Goal: Task Accomplishment & Management: Complete application form

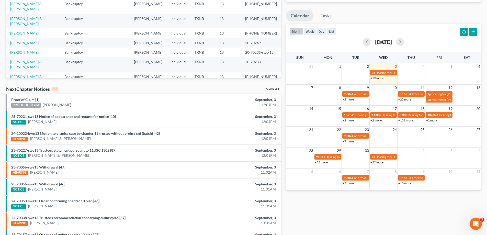
scroll to position [133, 0]
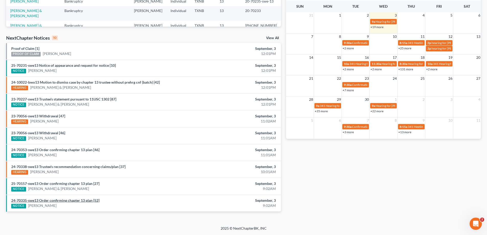
click at [65, 199] on link "24-70335-swe13 Order confirming chapter 13 plan [52]" at bounding box center [55, 200] width 88 height 4
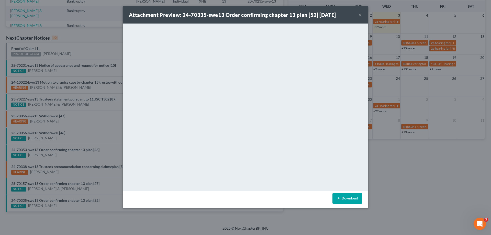
click at [360, 17] on button "×" at bounding box center [361, 15] width 4 height 6
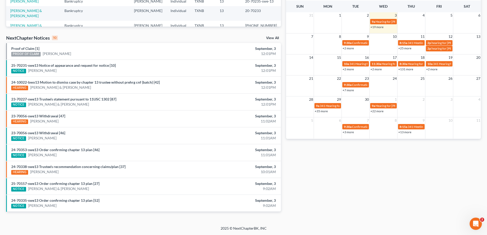
click at [18, 205] on div "NOTICE" at bounding box center [18, 206] width 15 height 5
click at [20, 207] on div "NOTICE" at bounding box center [18, 206] width 15 height 5
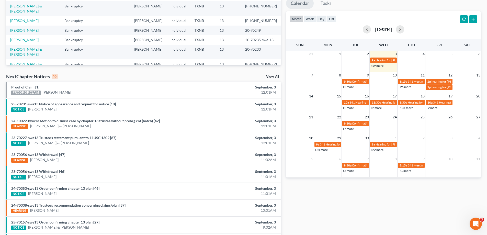
scroll to position [82, 0]
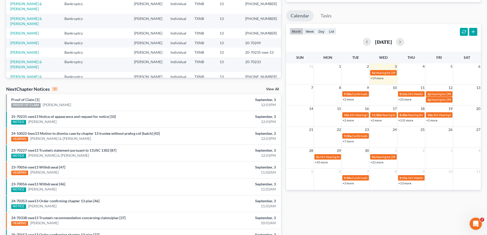
click at [273, 89] on link "View All" at bounding box center [272, 89] width 13 height 4
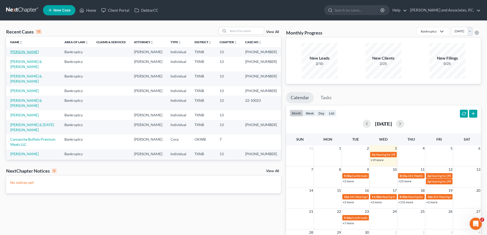
click at [25, 52] on link "Aguirre, Mary" at bounding box center [24, 52] width 28 height 4
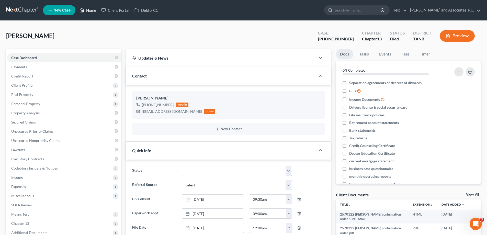
click at [92, 11] on link "Home" at bounding box center [88, 10] width 22 height 9
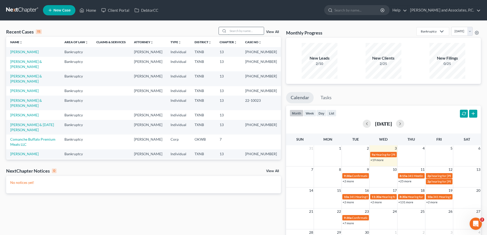
click at [236, 29] on input "search" at bounding box center [246, 30] width 36 height 7
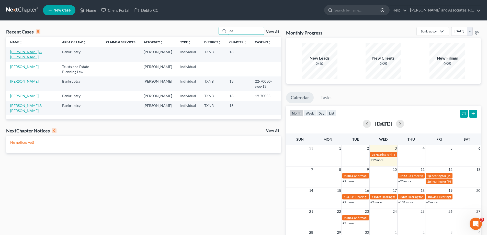
type input "d"
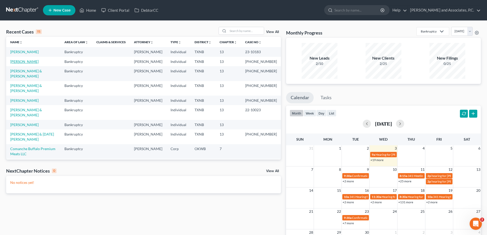
click at [21, 64] on link "Aguirre, Mary" at bounding box center [24, 61] width 28 height 4
select select "5"
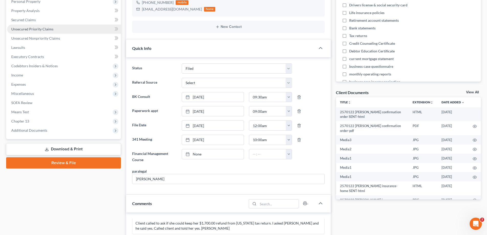
scroll to position [379, 0]
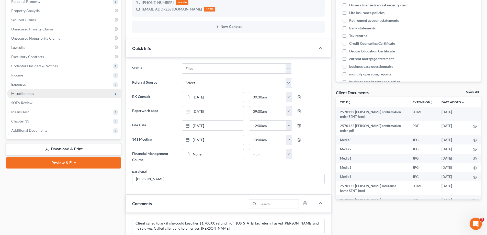
click at [26, 95] on span "Miscellaneous" at bounding box center [22, 93] width 23 height 4
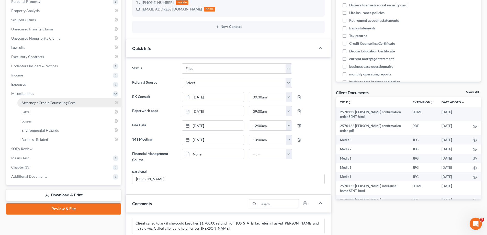
click at [38, 104] on span "Attorney / Credit Counseling Fees" at bounding box center [48, 102] width 54 height 4
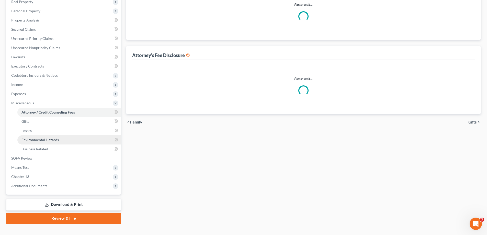
scroll to position [13, 0]
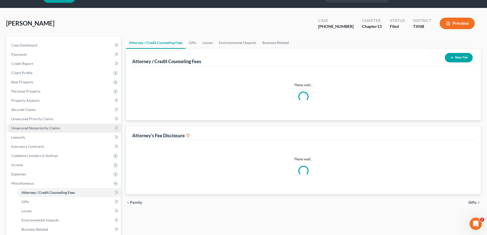
select select "1"
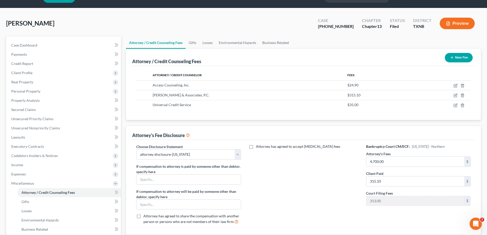
scroll to position [0, 0]
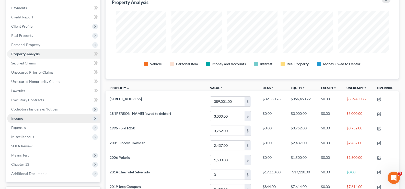
scroll to position [2, 0]
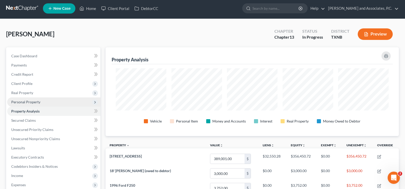
click at [43, 102] on span "Personal Property" at bounding box center [53, 101] width 93 height 9
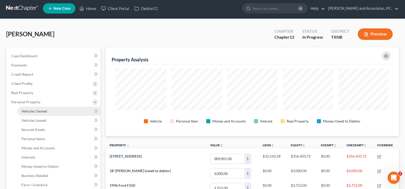
click at [45, 113] on span "Vehicles Owned" at bounding box center [34, 111] width 26 height 4
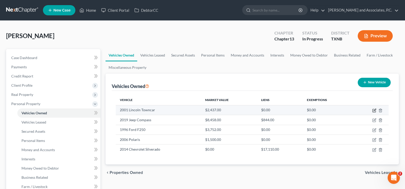
click at [374, 111] on icon "button" at bounding box center [375, 110] width 4 height 4
select select "0"
select select "25"
select select "2"
select select "0"
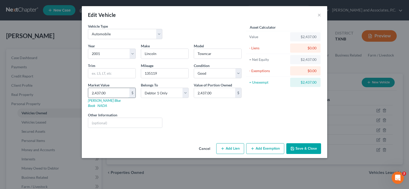
click at [108, 94] on input "2,437.00" at bounding box center [108, 93] width 41 height 10
click at [304, 143] on button "Save & Close" at bounding box center [303, 148] width 35 height 11
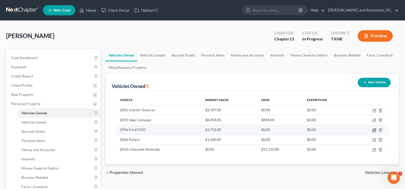
click at [374, 131] on icon "button" at bounding box center [375, 130] width 4 height 4
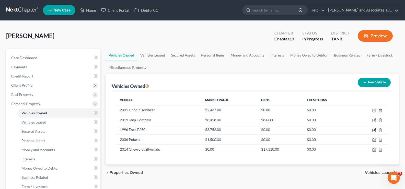
select select "0"
select select "30"
select select "3"
select select "0"
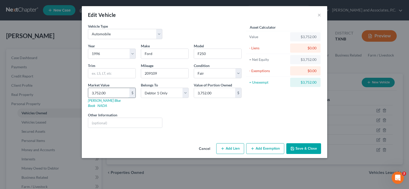
click at [116, 92] on input "3,752.00" at bounding box center [108, 93] width 41 height 10
type input "1"
type input "1.00"
type input "15"
type input "15.00"
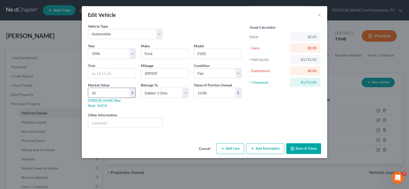
type input "150"
type input "150.00"
type input "1500"
type input "1,500.00"
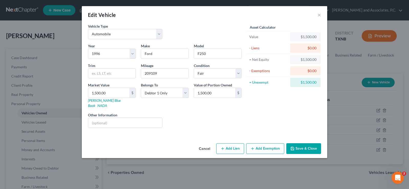
click at [296, 145] on button "Save & Close" at bounding box center [303, 148] width 35 height 11
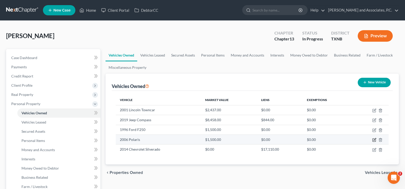
click at [375, 140] on icon "button" at bounding box center [375, 139] width 2 height 2
select select "6"
select select "20"
select select "3"
select select "0"
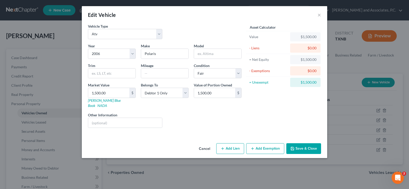
click at [301, 146] on button "Save & Close" at bounding box center [303, 148] width 35 height 11
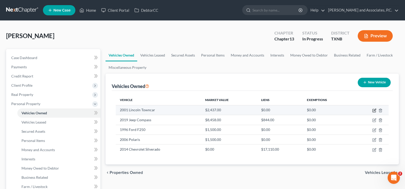
click at [373, 111] on icon "button" at bounding box center [375, 110] width 4 height 4
select select "0"
select select "25"
select select "2"
select select "0"
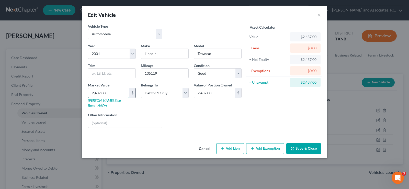
click at [126, 93] on input "2,437.00" at bounding box center [108, 93] width 41 height 10
type input "2"
type input "2.00"
type input "25"
type input "25.00"
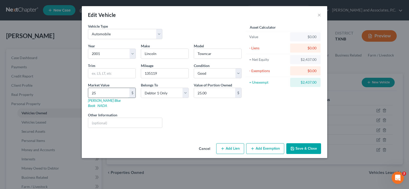
type input "250"
type input "250.00"
type input "2500"
type input "2,500.00"
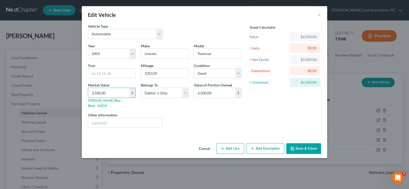
click at [314, 143] on button "Save & Close" at bounding box center [303, 148] width 35 height 11
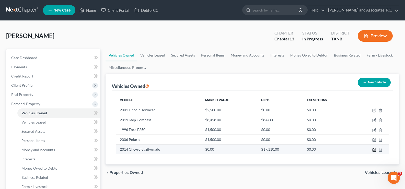
click at [376, 149] on icon "button" at bounding box center [375, 149] width 2 height 2
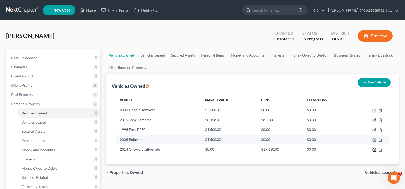
select select "0"
select select "12"
select select "2"
select select "0"
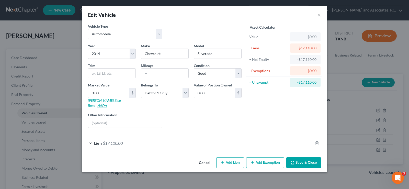
click at [107, 103] on link "NADA" at bounding box center [102, 105] width 10 height 4
click at [117, 95] on input "0.00" at bounding box center [108, 93] width 41 height 10
type input "2"
type input "2.00"
type input "21"
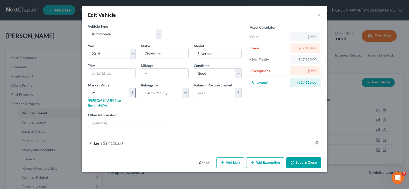
type input "21.00"
type input "210"
type input "210.00"
type input "2108"
type input "2,108.00"
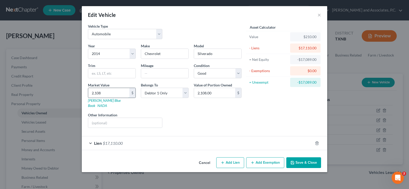
type input "2,1088"
type input "21,088.00"
click at [304, 159] on button "Save & Close" at bounding box center [303, 162] width 35 height 11
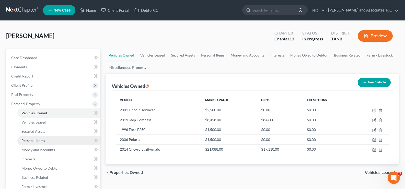
scroll to position [51, 0]
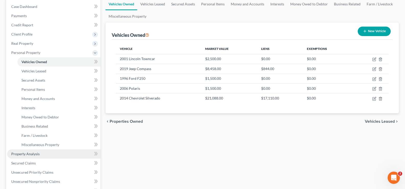
click at [41, 153] on link "Property Analysis" at bounding box center [53, 153] width 93 height 9
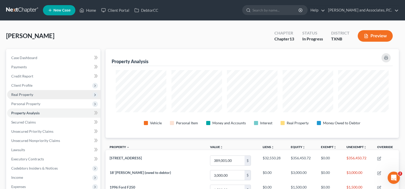
click at [35, 93] on span "Real Property" at bounding box center [53, 94] width 93 height 9
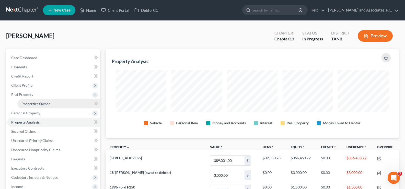
click at [46, 103] on span "Properties Owned" at bounding box center [35, 104] width 29 height 4
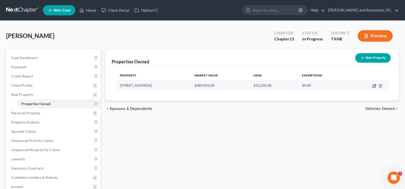
click at [374, 86] on icon "button" at bounding box center [375, 86] width 4 height 4
click at [373, 85] on icon "button" at bounding box center [374, 86] width 3 height 3
select select "45"
select select "0"
select select "45"
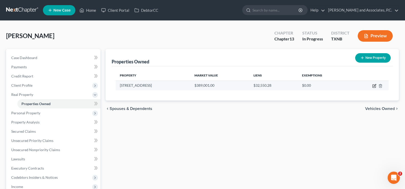
select select "0"
select select "45"
select select "0"
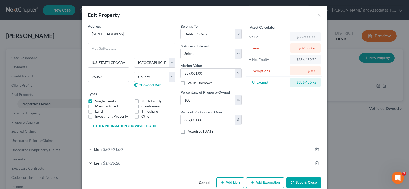
click at [88, 148] on div "Lien $30,621.00" at bounding box center [197, 149] width 231 height 14
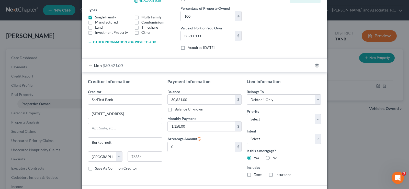
scroll to position [102, 0]
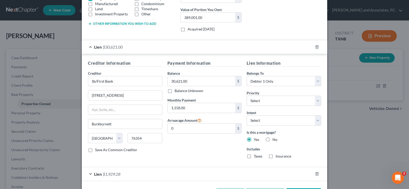
click at [87, 175] on div "Lien $1,929.28" at bounding box center [197, 174] width 231 height 14
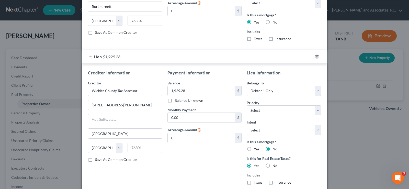
scroll to position [252, 0]
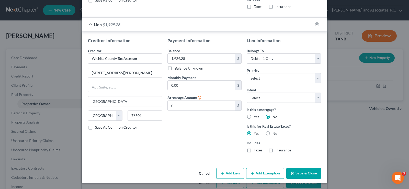
click at [297, 174] on button "Save & Close" at bounding box center [303, 173] width 35 height 11
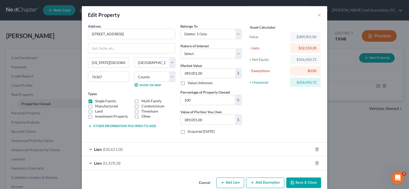
click at [263, 181] on button "Add Exemption" at bounding box center [265, 182] width 38 height 11
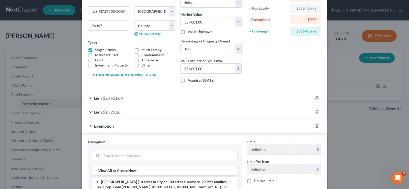
scroll to position [102, 0]
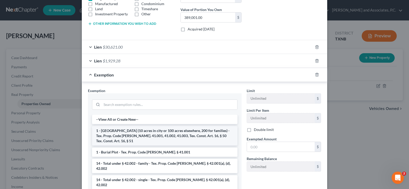
click at [144, 138] on li "1 - [GEOGRAPHIC_DATA] (10 acres in city or 100 acres elsewhere, 200 for familie…" at bounding box center [165, 135] width 146 height 19
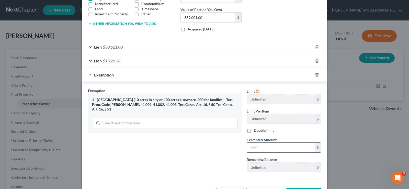
click at [265, 147] on input "text" at bounding box center [281, 148] width 68 height 10
click at [263, 150] on input "text" at bounding box center [281, 148] width 68 height 10
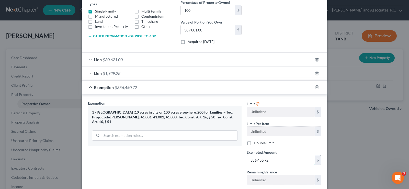
scroll to position [122, 0]
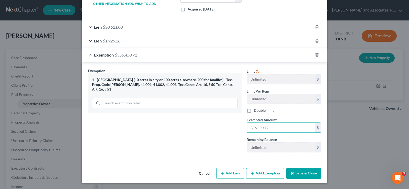
type input "356,450.72"
click at [297, 172] on button "Save & Close" at bounding box center [303, 173] width 35 height 11
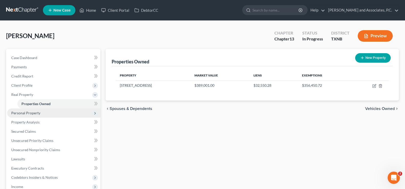
click at [43, 113] on span "Personal Property" at bounding box center [53, 112] width 93 height 9
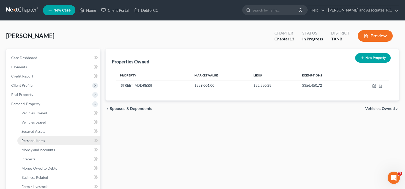
click at [44, 141] on span "Personal Items" at bounding box center [33, 140] width 24 height 4
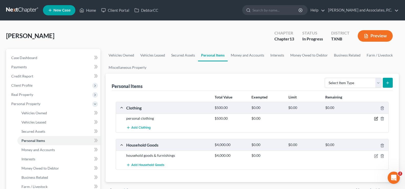
click at [375, 118] on icon "button" at bounding box center [376, 119] width 4 height 4
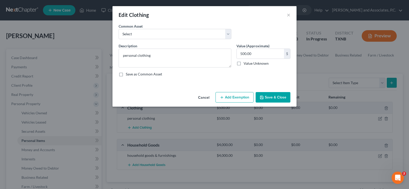
click at [242, 97] on button "Add Exemption" at bounding box center [235, 97] width 38 height 11
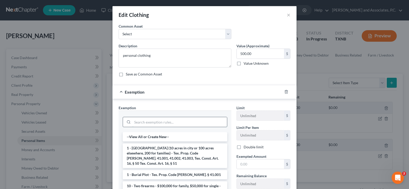
click at [174, 120] on input "search" at bounding box center [179, 122] width 95 height 10
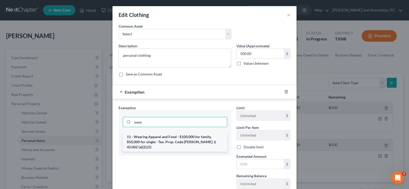
type input "wear"
click at [169, 141] on li "11 - Wearing Apparel and Food - $100,000 for family, $50,000 for single - Tex. …" at bounding box center [175, 141] width 105 height 19
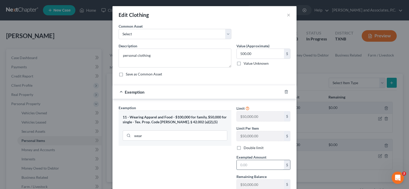
click at [243, 166] on input "text" at bounding box center [260, 165] width 47 height 10
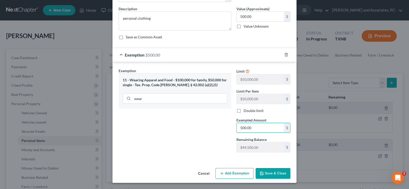
type input "500.00"
click at [279, 174] on button "Save & Close" at bounding box center [273, 173] width 35 height 11
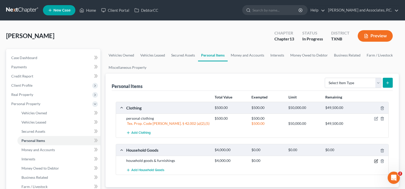
click at [377, 161] on icon "button" at bounding box center [377, 160] width 2 height 2
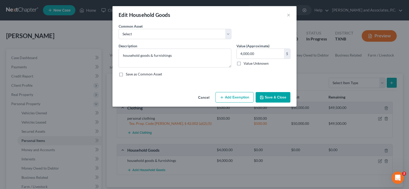
click at [239, 99] on button "Add Exemption" at bounding box center [235, 97] width 38 height 11
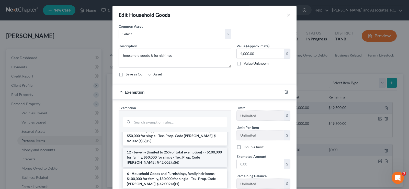
scroll to position [51, 0]
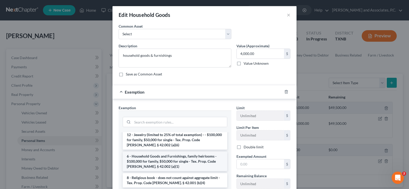
click at [177, 158] on li "6 - Household Goods and Furnishings, family heirlooms - $100,000 for family, $5…" at bounding box center [175, 161] width 105 height 19
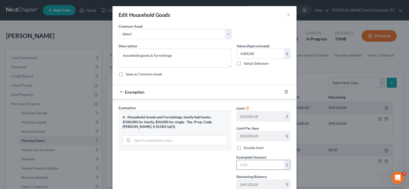
click at [238, 166] on input "text" at bounding box center [260, 165] width 47 height 10
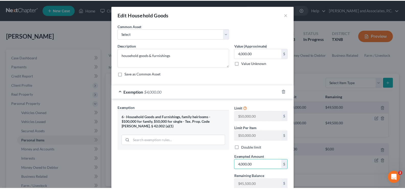
scroll to position [37, 0]
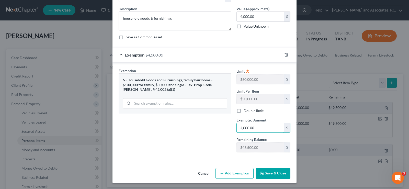
type input "4,000.00"
click at [261, 173] on icon "button" at bounding box center [262, 173] width 4 height 4
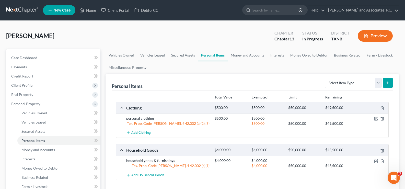
scroll to position [51, 0]
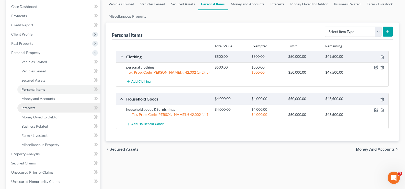
click at [65, 107] on link "Interests" at bounding box center [58, 107] width 83 height 9
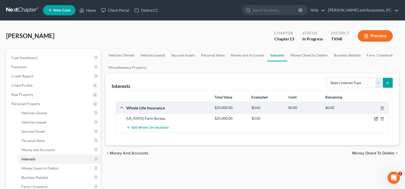
click at [375, 119] on icon "button" at bounding box center [376, 118] width 3 height 3
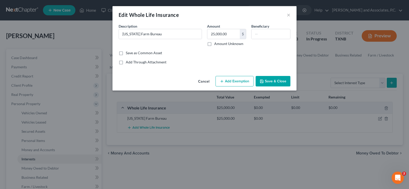
click at [230, 79] on button "Add Exemption" at bounding box center [235, 81] width 38 height 11
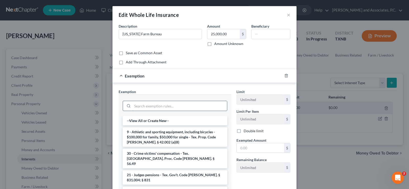
click at [171, 104] on input "search" at bounding box center [179, 106] width 95 height 10
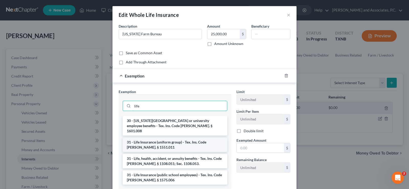
type input "life"
click at [188, 139] on li "31 - Life Insurance (uniform group) - Tex. Ins. Code [PERSON_NAME]. § 1551.011" at bounding box center [175, 145] width 105 height 14
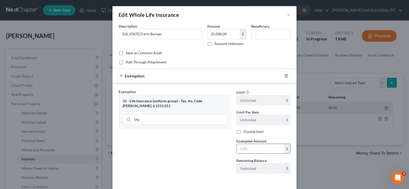
click at [253, 148] on input "text" at bounding box center [260, 149] width 47 height 10
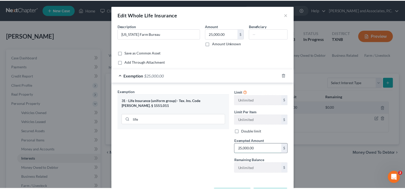
scroll to position [21, 0]
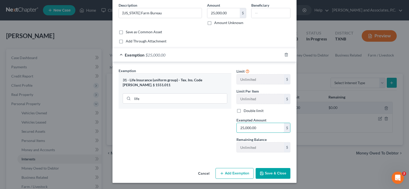
type input "25,000.00"
click at [271, 171] on button "Save & Close" at bounding box center [273, 173] width 35 height 11
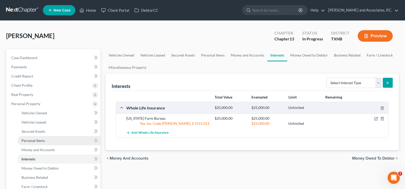
scroll to position [102, 0]
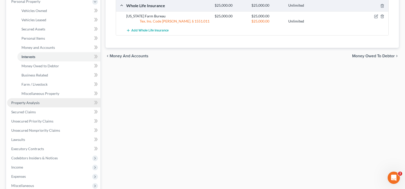
click at [38, 104] on span "Property Analysis" at bounding box center [25, 102] width 28 height 4
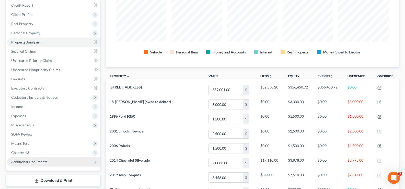
scroll to position [51, 0]
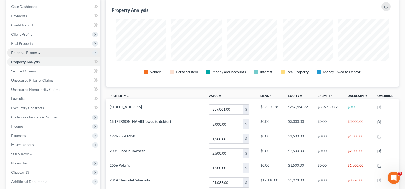
click at [28, 50] on span "Personal Property" at bounding box center [25, 52] width 29 height 4
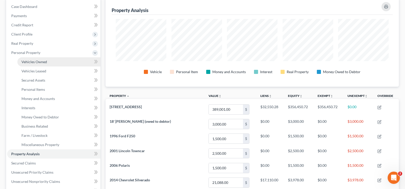
click at [34, 60] on span "Vehicles Owned" at bounding box center [34, 62] width 26 height 4
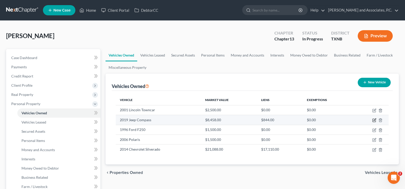
click at [374, 120] on icon "button" at bounding box center [375, 120] width 4 height 4
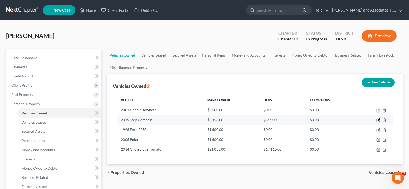
select select "0"
select select "7"
select select "2"
select select "0"
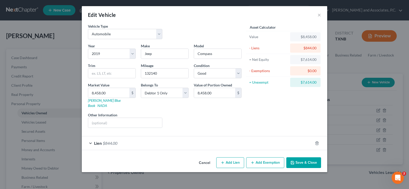
click at [265, 157] on button "Add Exemption" at bounding box center [265, 162] width 38 height 11
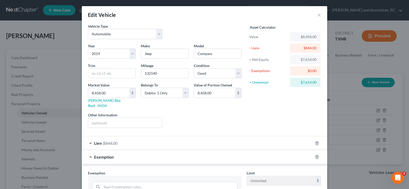
scroll to position [51, 0]
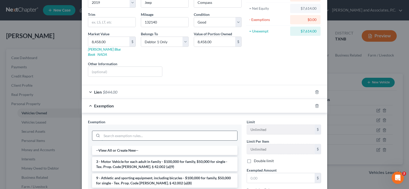
click at [151, 132] on input "search" at bounding box center [170, 136] width 136 height 10
click at [152, 159] on li "3 - Motor Vehicle for each adult in family - $100,000 for family, $50,000 for s…" at bounding box center [165, 164] width 146 height 14
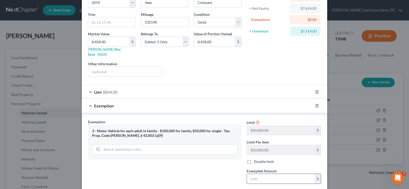
click at [248, 174] on input "text" at bounding box center [281, 179] width 68 height 10
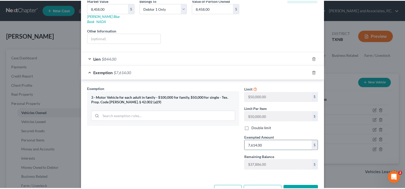
scroll to position [97, 0]
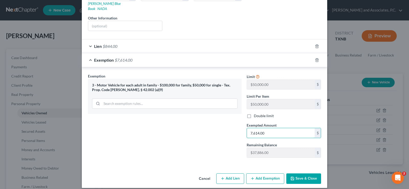
type input "7,614.00"
click at [310, 175] on button "Save & Close" at bounding box center [303, 178] width 35 height 11
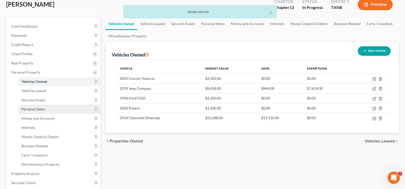
scroll to position [51, 0]
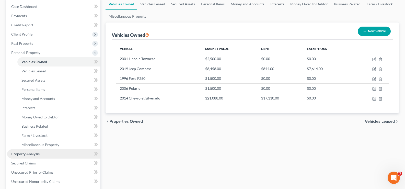
click at [34, 155] on span "Property Analysis" at bounding box center [25, 154] width 28 height 4
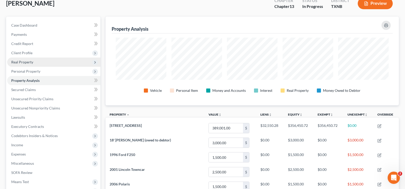
scroll to position [51, 0]
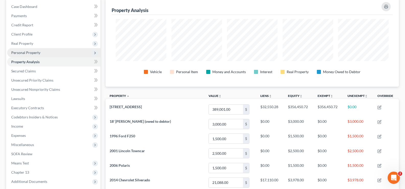
click at [47, 53] on span "Personal Property" at bounding box center [53, 52] width 93 height 9
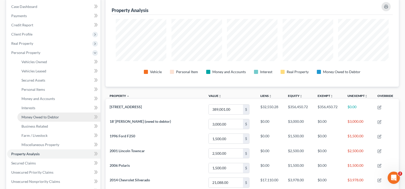
click at [48, 118] on span "Money Owed to Debtor" at bounding box center [40, 117] width 38 height 4
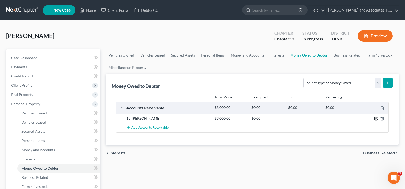
click at [378, 118] on icon "button" at bounding box center [376, 119] width 4 height 4
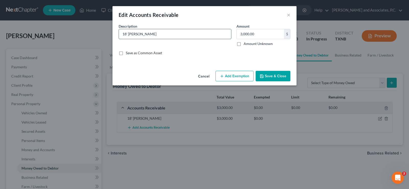
click at [163, 35] on input "18' [PERSON_NAME]" at bounding box center [175, 34] width 112 height 10
type input "18' [PERSON_NAME] boat"
click at [264, 77] on icon "button" at bounding box center [262, 76] width 4 height 4
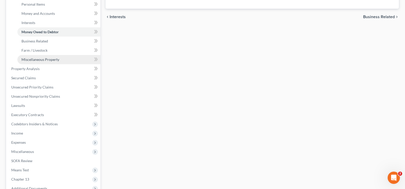
scroll to position [153, 0]
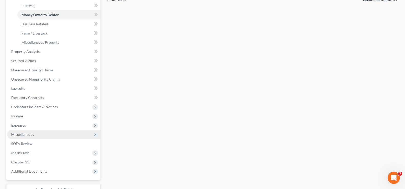
click at [58, 131] on span "Miscellaneous" at bounding box center [53, 134] width 93 height 9
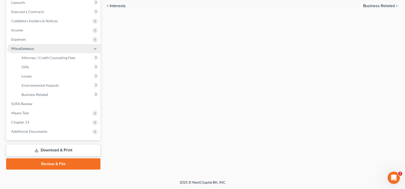
scroll to position [147, 0]
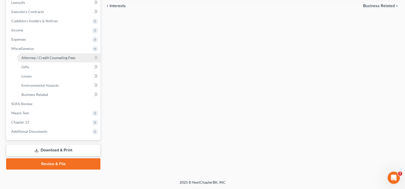
click at [66, 58] on span "Attorney / Credit Counseling Fees" at bounding box center [48, 57] width 54 height 4
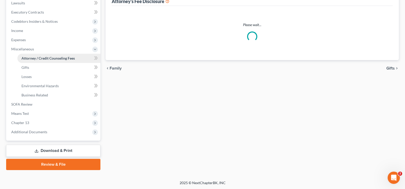
select select "1"
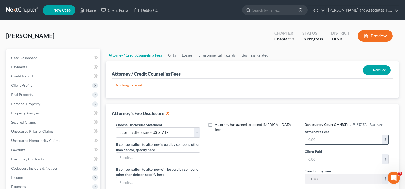
click at [311, 139] on input "text" at bounding box center [343, 140] width 77 height 10
click at [329, 139] on input "text" at bounding box center [343, 140] width 77 height 10
type input "4,700.00"
click at [328, 161] on input "text" at bounding box center [343, 159] width 77 height 10
type input "315.10"
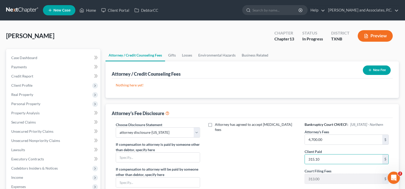
click at [373, 71] on button "New Fee" at bounding box center [377, 69] width 28 height 9
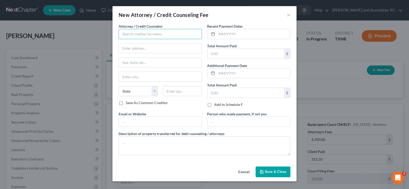
click at [143, 33] on input "text" at bounding box center [160, 34] width 83 height 10
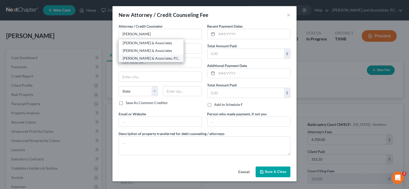
click at [158, 58] on div "[PERSON_NAME] & Associates, P.C." at bounding box center [151, 58] width 57 height 5
type input "[PERSON_NAME] & Associates, P.C."
type input "[STREET_ADDRESS]"
type input "[GEOGRAPHIC_DATA]"
select select "45"
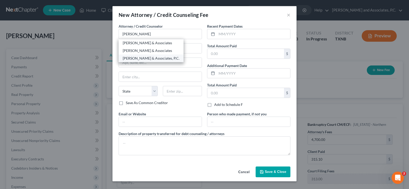
type input "76301"
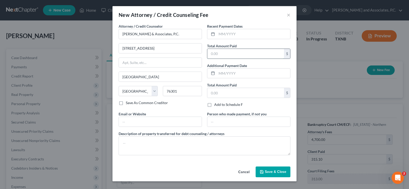
click at [228, 55] on input "text" at bounding box center [245, 54] width 77 height 10
type input "315.10"
click at [271, 174] on span "Save & Close" at bounding box center [275, 172] width 21 height 4
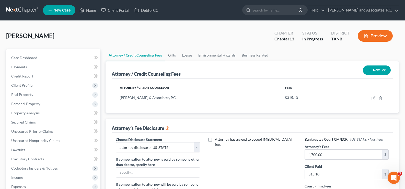
click at [372, 69] on button "New Fee" at bounding box center [377, 69] width 28 height 9
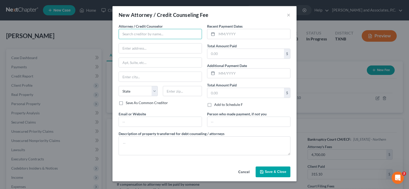
click at [138, 37] on input "text" at bounding box center [160, 34] width 83 height 10
click at [139, 43] on div "Access Counseling, Inc." at bounding box center [149, 42] width 53 height 5
type input "Access Counseling, Inc."
type input "[STREET_ADDRESS]"
type input "[GEOGRAPHIC_DATA]"
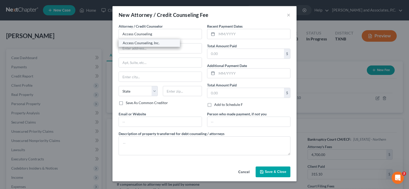
select select "4"
type input "90071"
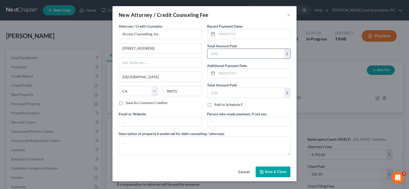
click at [220, 51] on input "text" at bounding box center [245, 54] width 77 height 10
type input "24.90"
click at [278, 173] on span "Save & Close" at bounding box center [275, 172] width 21 height 4
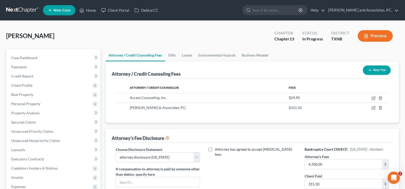
click at [381, 69] on button "New Fee" at bounding box center [377, 69] width 28 height 9
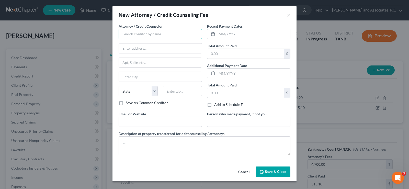
click at [135, 32] on input "text" at bounding box center [160, 34] width 83 height 10
click at [140, 44] on div "Universal Credit Service" at bounding box center [149, 42] width 53 height 5
type input "Universal Credit Service"
type input "[STREET_ADDRESS][PERSON_NAME]"
type input "Broomall"
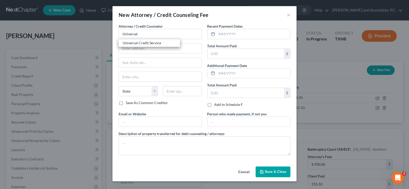
select select "39"
type input "19008"
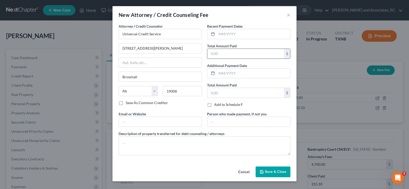
click at [219, 53] on input "text" at bounding box center [245, 54] width 77 height 10
type input "35.00"
click at [270, 170] on span "Save & Close" at bounding box center [275, 172] width 21 height 4
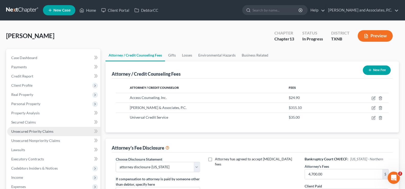
click at [43, 128] on link "Unsecured Priority Claims" at bounding box center [53, 131] width 93 height 9
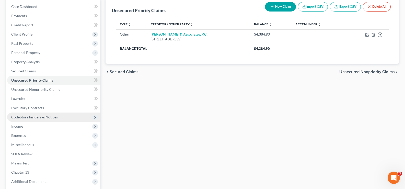
scroll to position [101, 0]
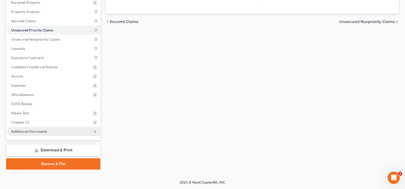
click at [42, 134] on span "Additional Documents" at bounding box center [53, 131] width 93 height 9
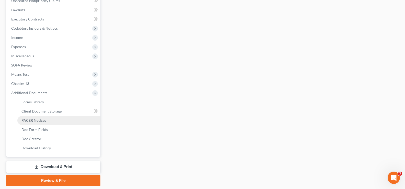
scroll to position [152, 0]
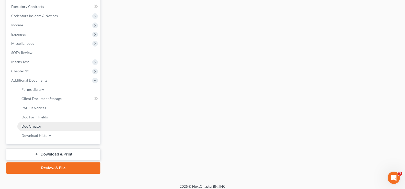
click at [44, 125] on link "Doc Creator" at bounding box center [58, 126] width 83 height 9
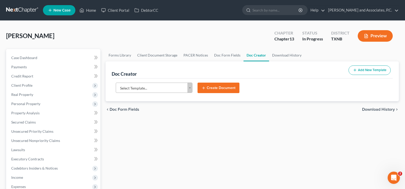
click at [190, 89] on body "Home New Case Client Portal DebtorCC [PERSON_NAME] and Associates, P.C. [PERSON…" at bounding box center [202, 172] width 405 height 345
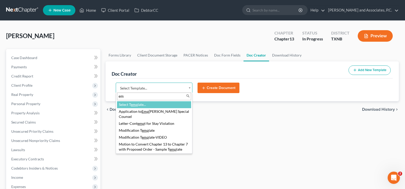
type input "e"
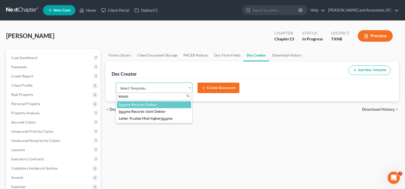
type input "income"
select select "77082"
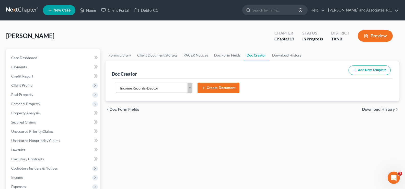
click at [214, 85] on button "Create Document" at bounding box center [219, 88] width 42 height 11
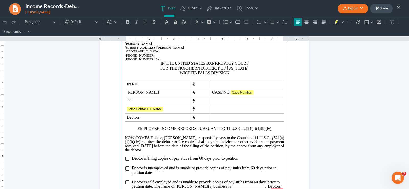
scroll to position [51, 0]
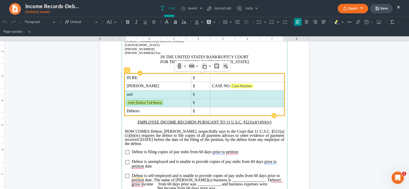
drag, startPoint x: 124, startPoint y: 94, endPoint x: 242, endPoint y: 102, distance: 117.9
click at [242, 102] on tbody "IN RE: § [PERSON_NAME] § CASE NO. Case Number and § Joint Debtor Full Name § De…" at bounding box center [204, 94] width 159 height 41
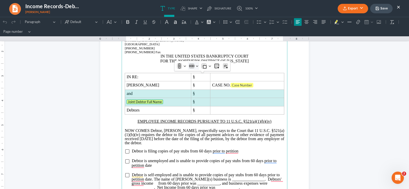
scroll to position [50, 0]
click at [197, 69] on button "Row Row" at bounding box center [193, 67] width 11 height 8
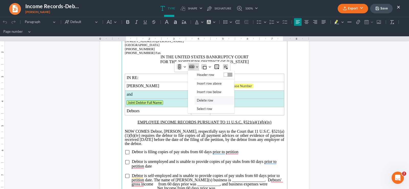
click at [198, 101] on span "Delete row" at bounding box center [205, 100] width 16 height 6
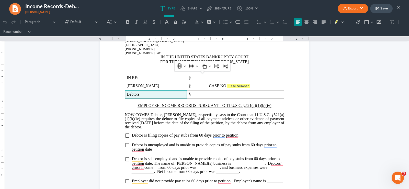
click at [148, 99] on p "To enrich screen reader interactions, please activate Accessibility in Grammarl…" at bounding box center [205, 101] width 160 height 5
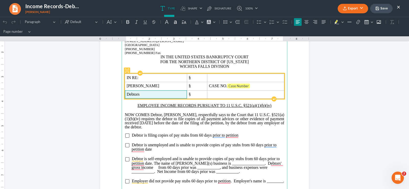
click at [148, 97] on span "Debtors" at bounding box center [156, 94] width 59 height 5
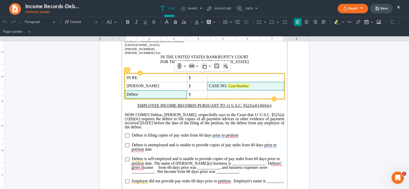
click at [250, 84] on span "CASE NO. Case Number" at bounding box center [245, 86] width 73 height 5
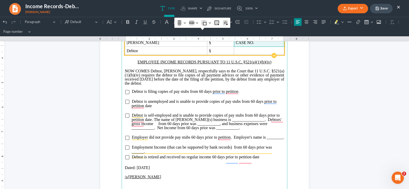
scroll to position [102, 0]
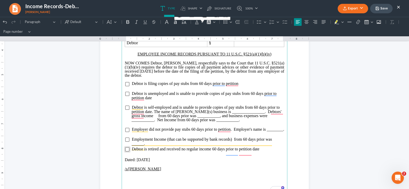
click at [125, 151] on input "To enrich screen reader interactions, please activate Accessibility in Grammarl…" at bounding box center [127, 149] width 4 height 4
click at [161, 171] on p "/s/[PERSON_NAME]" at bounding box center [205, 169] width 160 height 5
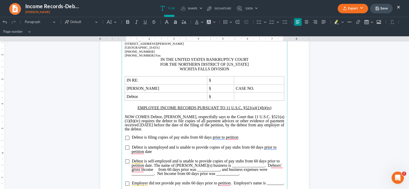
scroll to position [0, 0]
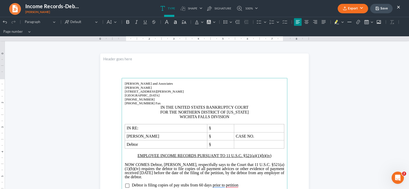
click at [357, 9] on button "Export" at bounding box center [353, 8] width 30 height 9
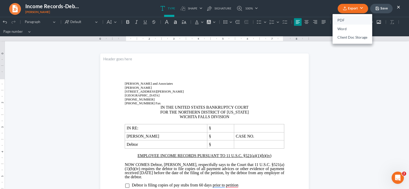
click at [347, 19] on link "PDF" at bounding box center [353, 20] width 40 height 9
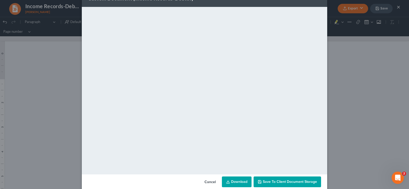
scroll to position [25, 0]
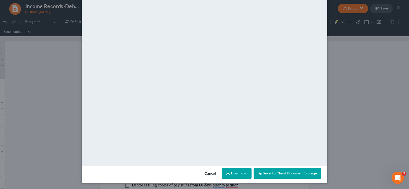
click at [232, 173] on link "Download" at bounding box center [237, 173] width 30 height 11
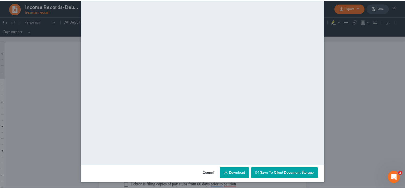
scroll to position [0, 0]
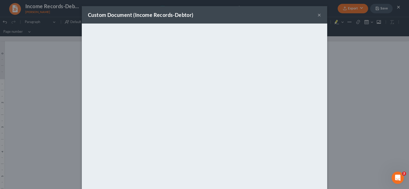
click at [318, 15] on button "×" at bounding box center [320, 15] width 4 height 6
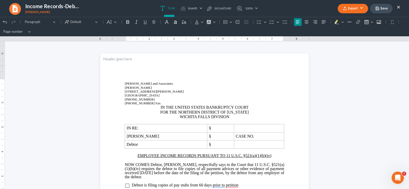
click at [383, 7] on button "Save" at bounding box center [381, 8] width 23 height 9
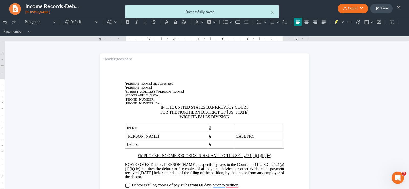
click at [398, 7] on div "× Successfully saved." at bounding box center [201, 13] width 409 height 16
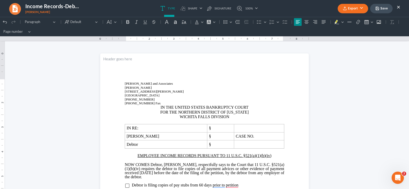
click at [398, 7] on button "×" at bounding box center [399, 7] width 4 height 6
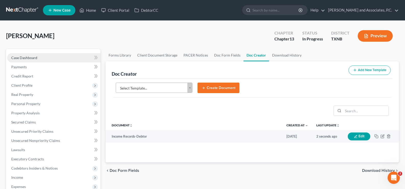
click at [28, 56] on span "Case Dashboard" at bounding box center [24, 57] width 26 height 4
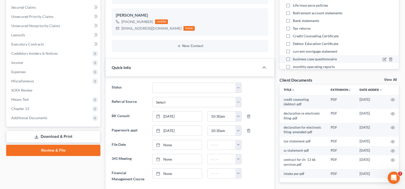
scroll to position [102, 0]
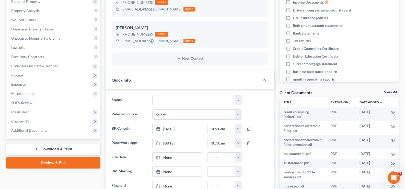
click at [389, 91] on link "View All" at bounding box center [390, 93] width 13 height 4
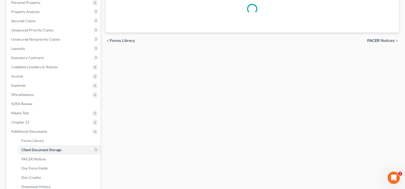
scroll to position [82, 0]
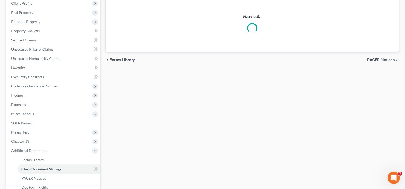
select select "19"
select select "6"
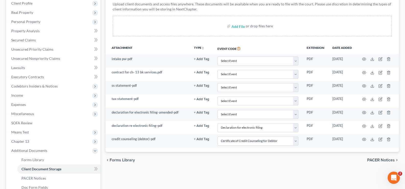
scroll to position [0, 0]
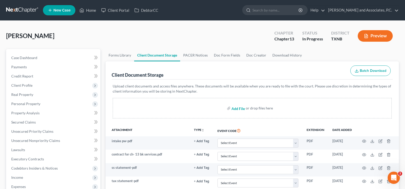
click at [237, 110] on input "file" at bounding box center [238, 108] width 12 height 9
type input "C:\fakepath\employee income records (debtor).pdf"
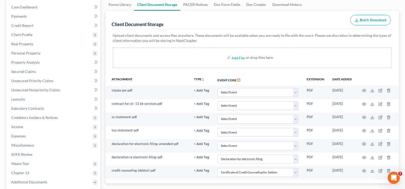
scroll to position [153, 0]
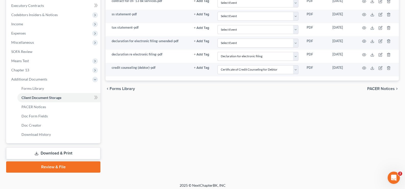
select select "19"
select select "6"
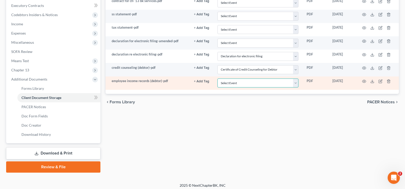
click at [296, 85] on select "Select Event 20 Largest unsecured creditors Amended petition Attachment to Volu…" at bounding box center [258, 83] width 81 height 9
select select "22"
click at [218, 79] on select "Select Event 20 Largest unsecured creditors Amended petition Attachment to Volu…" at bounding box center [258, 83] width 81 height 9
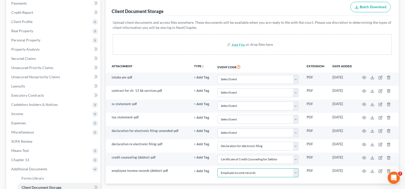
scroll to position [51, 0]
